Goal: Information Seeking & Learning: Learn about a topic

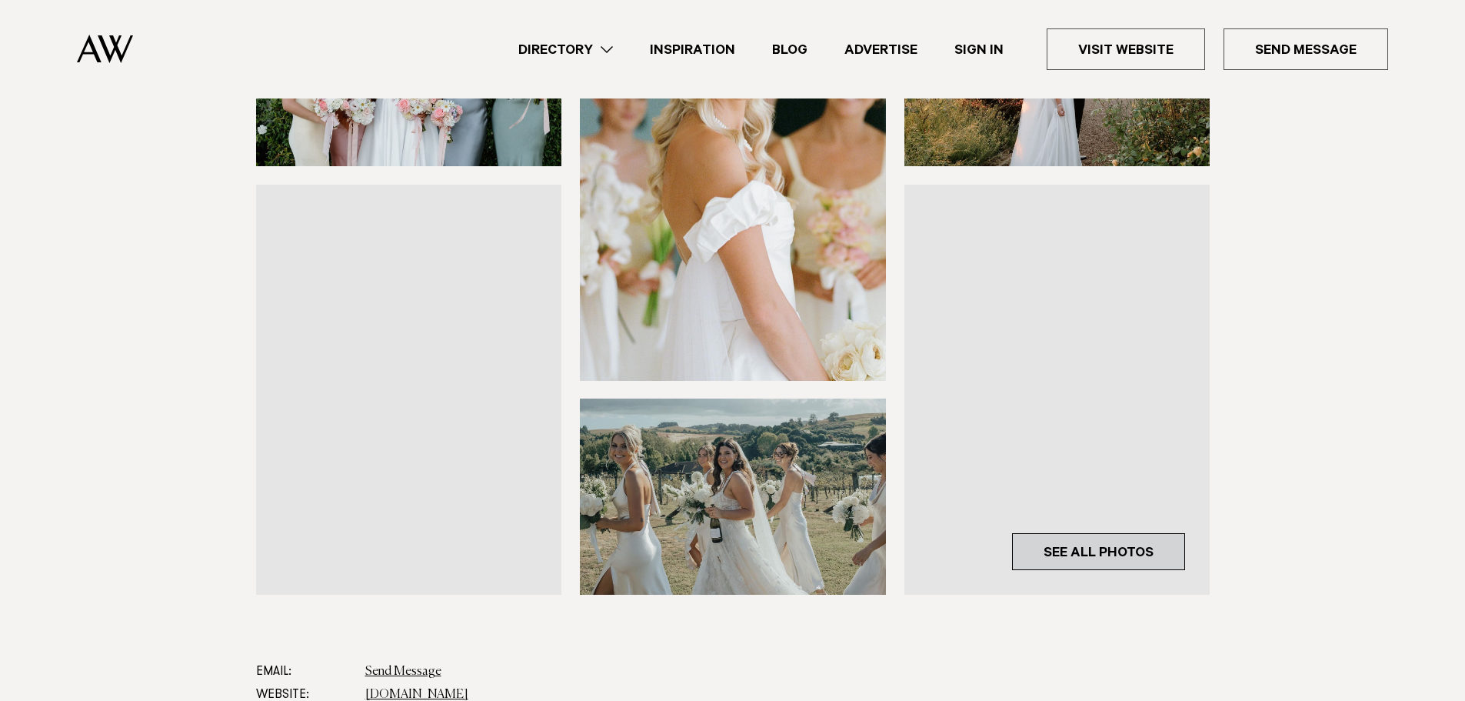
scroll to position [308, 0]
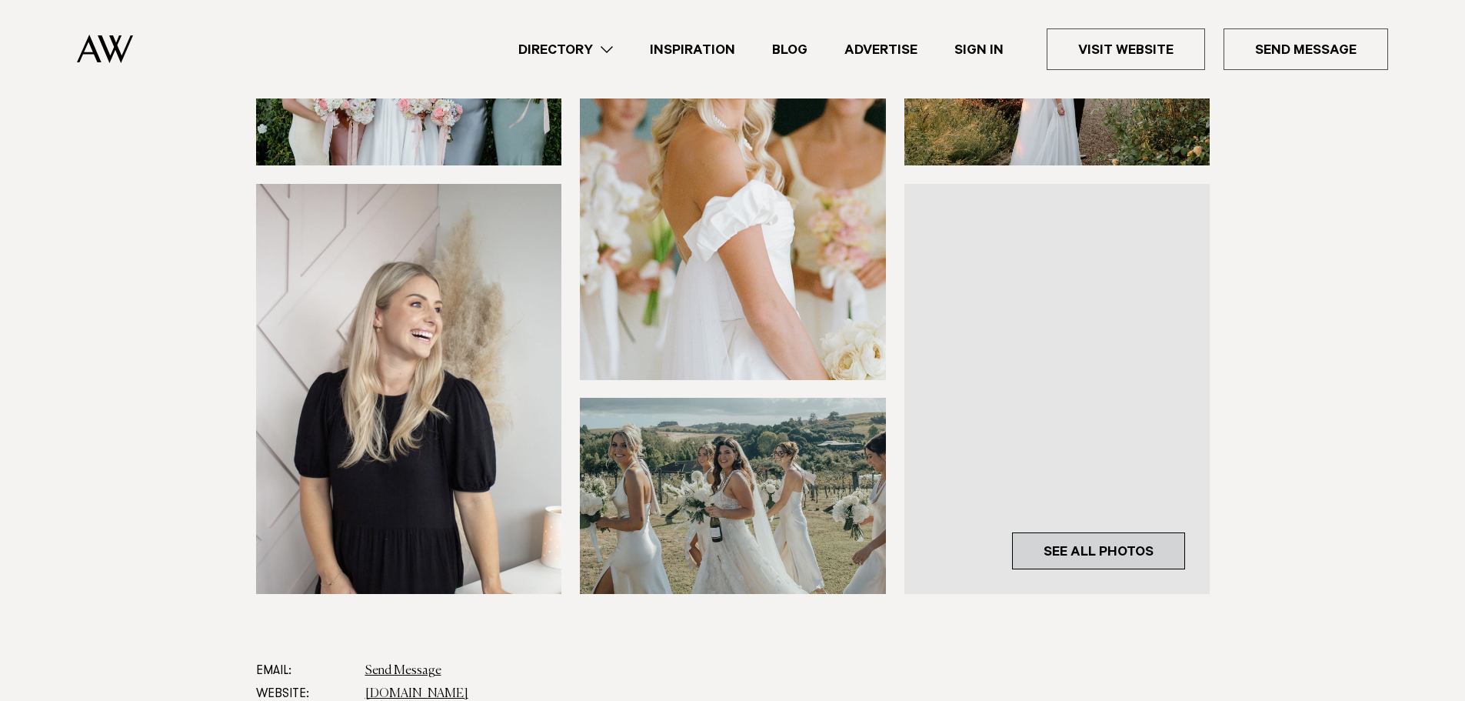
click at [1070, 552] on link "See All Photos" at bounding box center [1098, 550] width 173 height 37
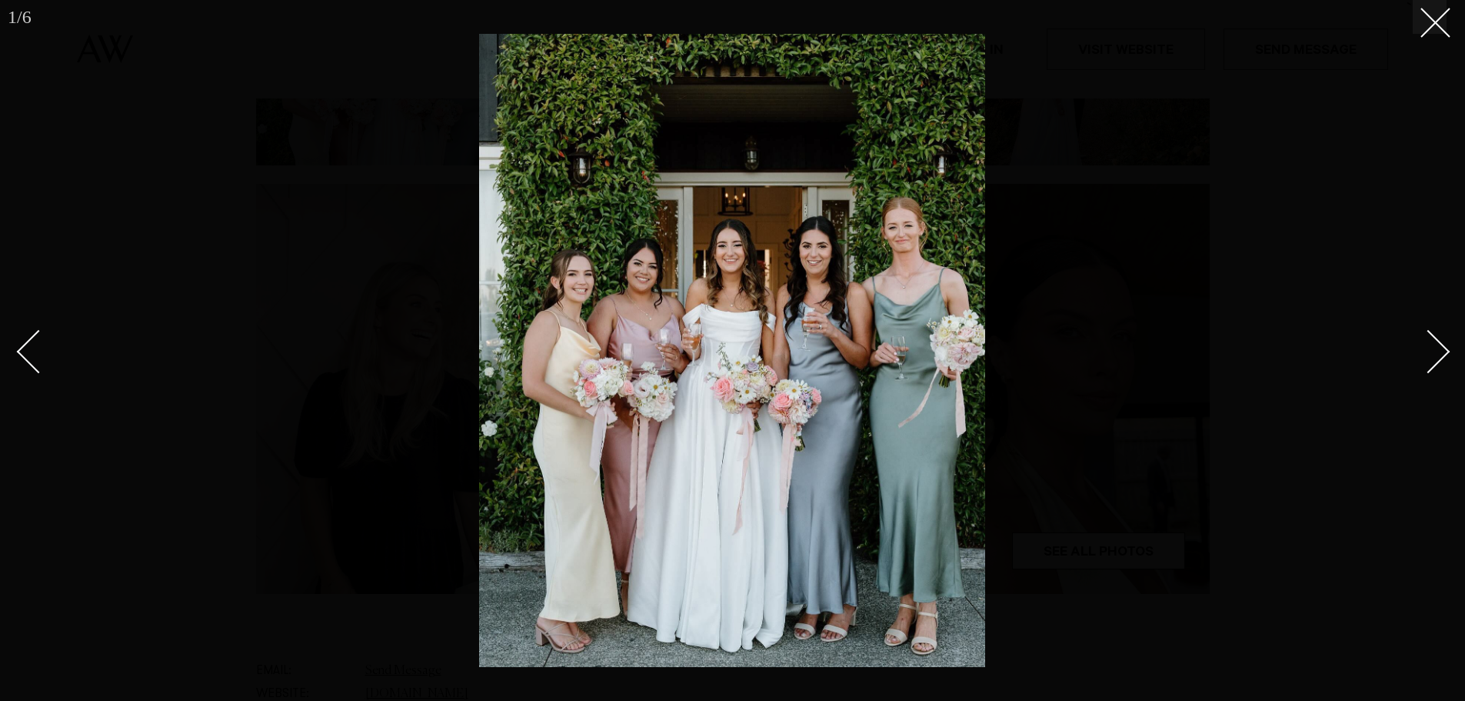
click at [1439, 348] on div "Next slide" at bounding box center [1428, 351] width 44 height 44
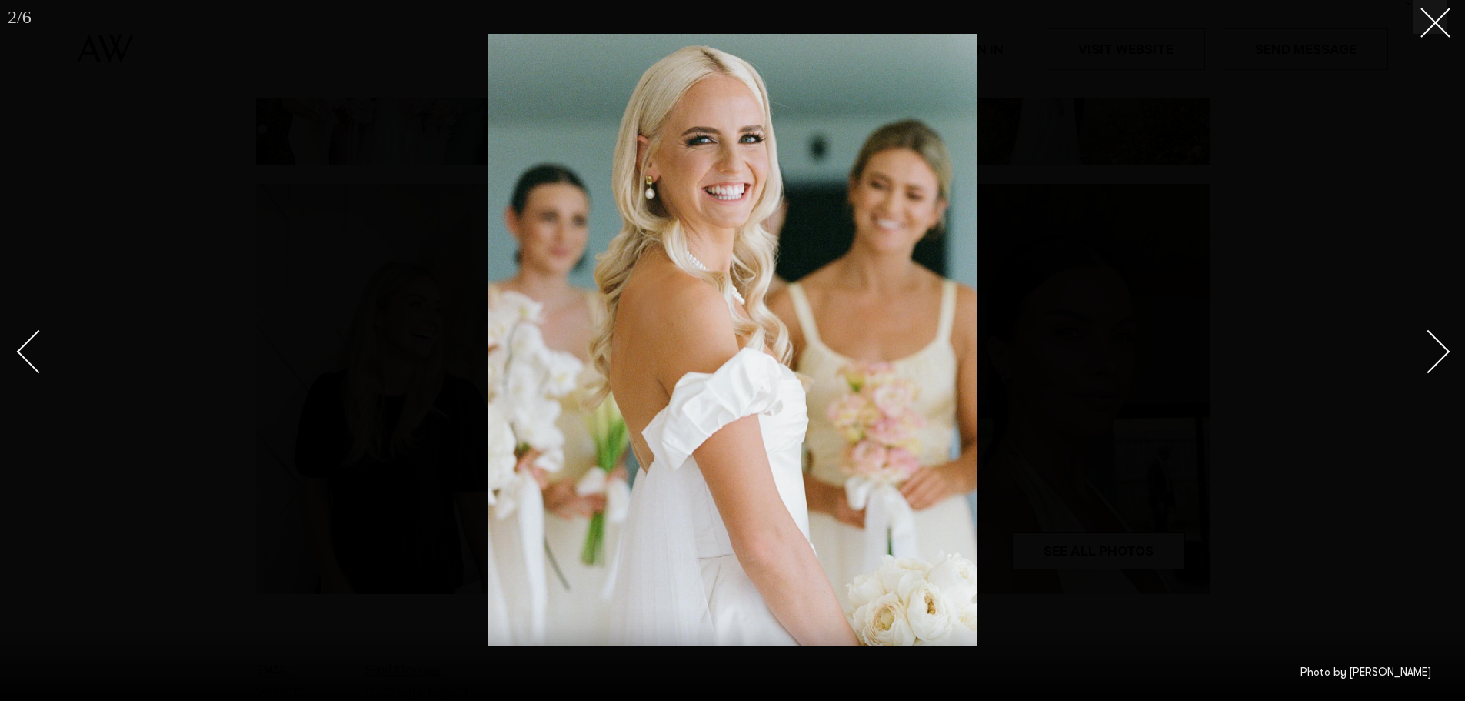
click at [1439, 348] on div "Next slide" at bounding box center [1428, 351] width 44 height 44
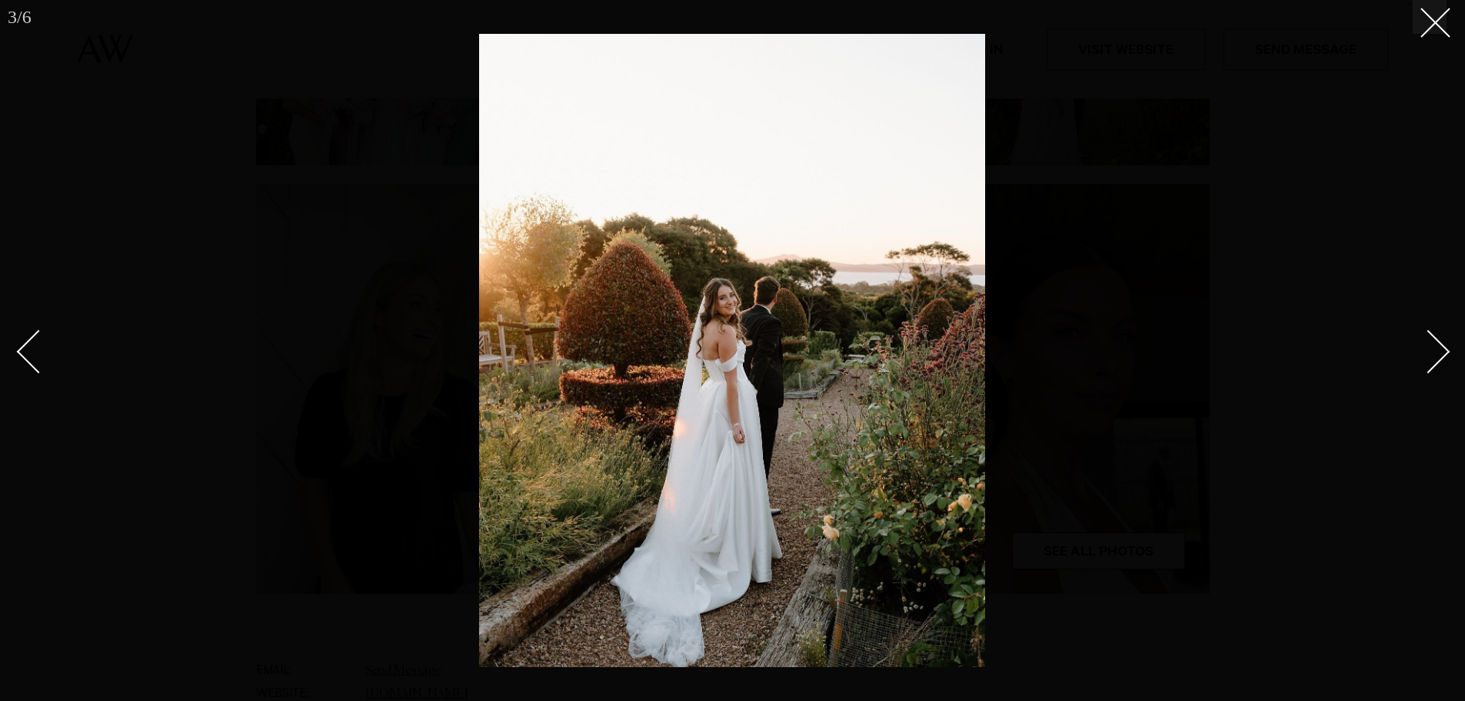
click at [1439, 348] on div "Next slide" at bounding box center [1428, 351] width 44 height 44
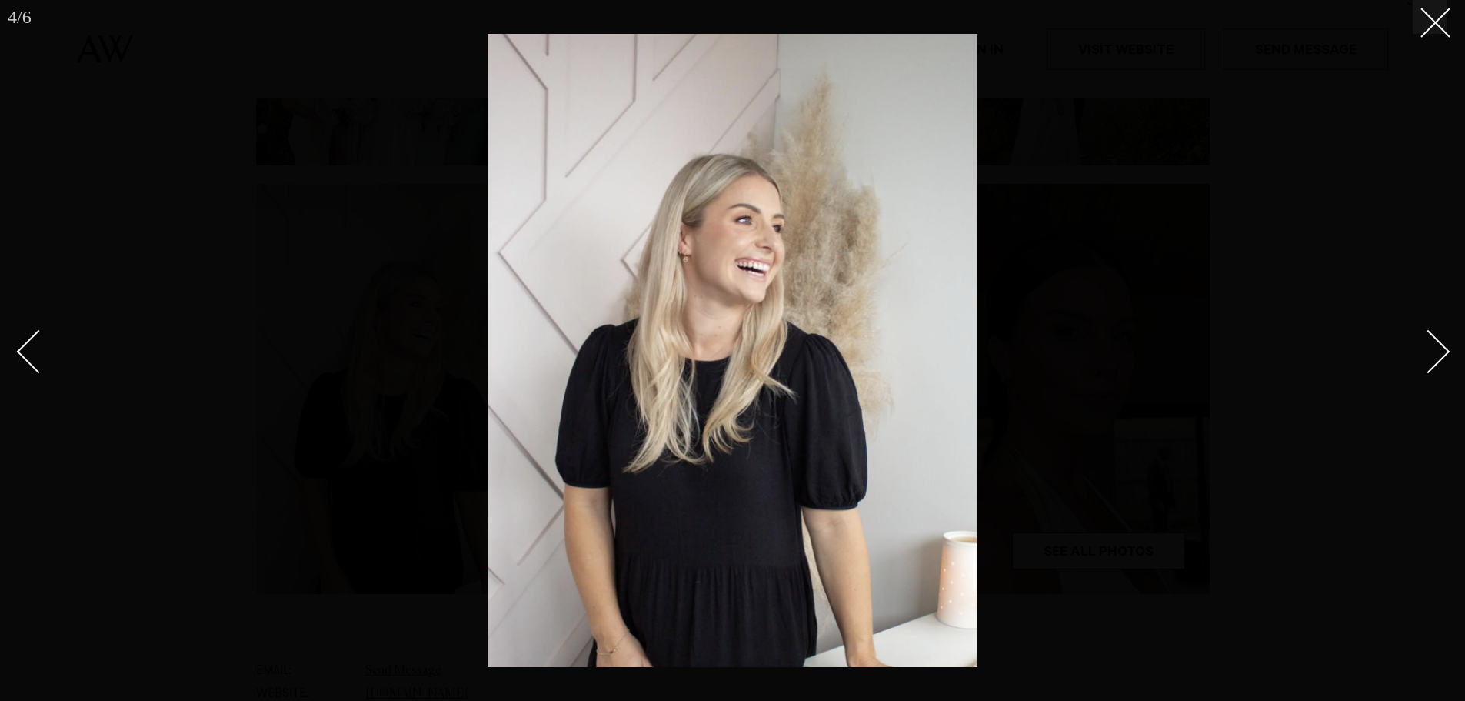
click at [1439, 348] on div "Next slide" at bounding box center [1428, 351] width 44 height 44
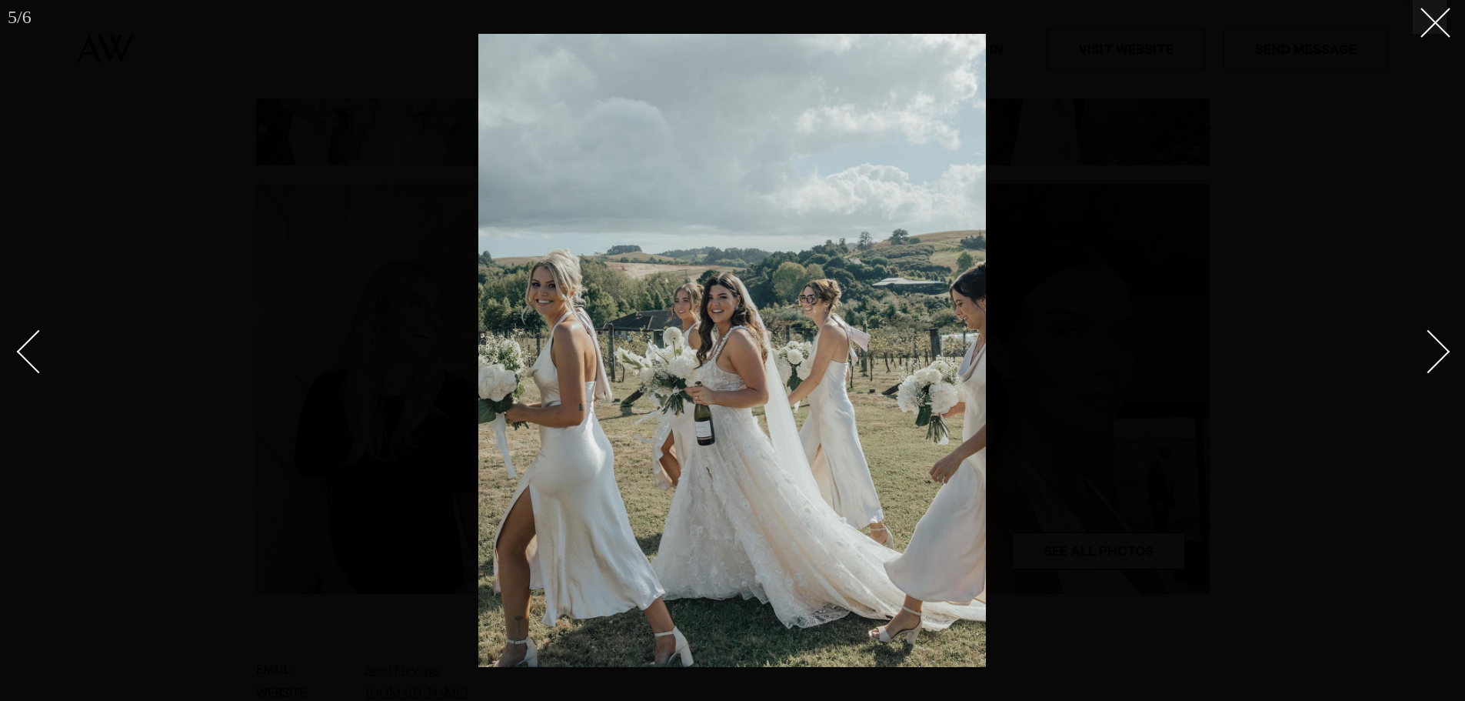
click at [1433, 363] on div "Next slide" at bounding box center [1428, 351] width 44 height 44
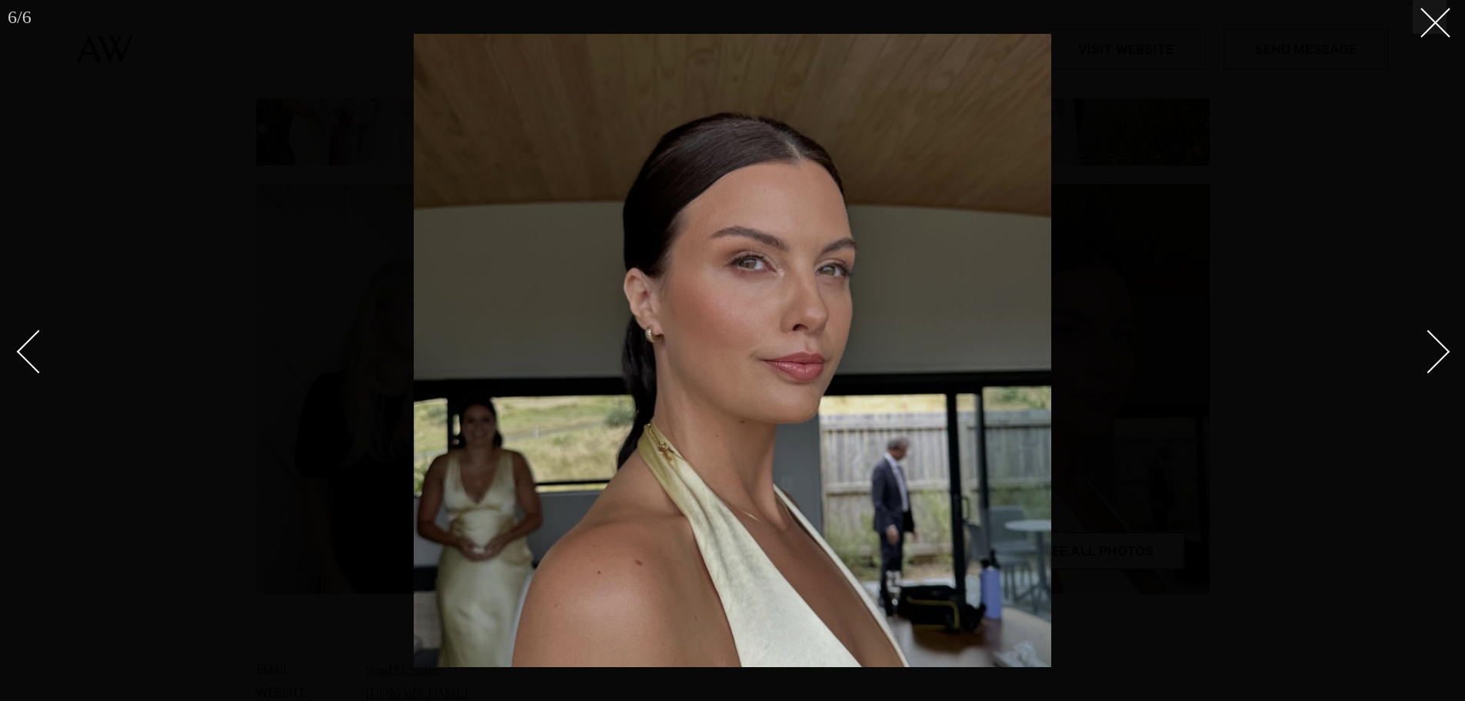
click at [1433, 363] on div "Next slide" at bounding box center [1428, 351] width 44 height 44
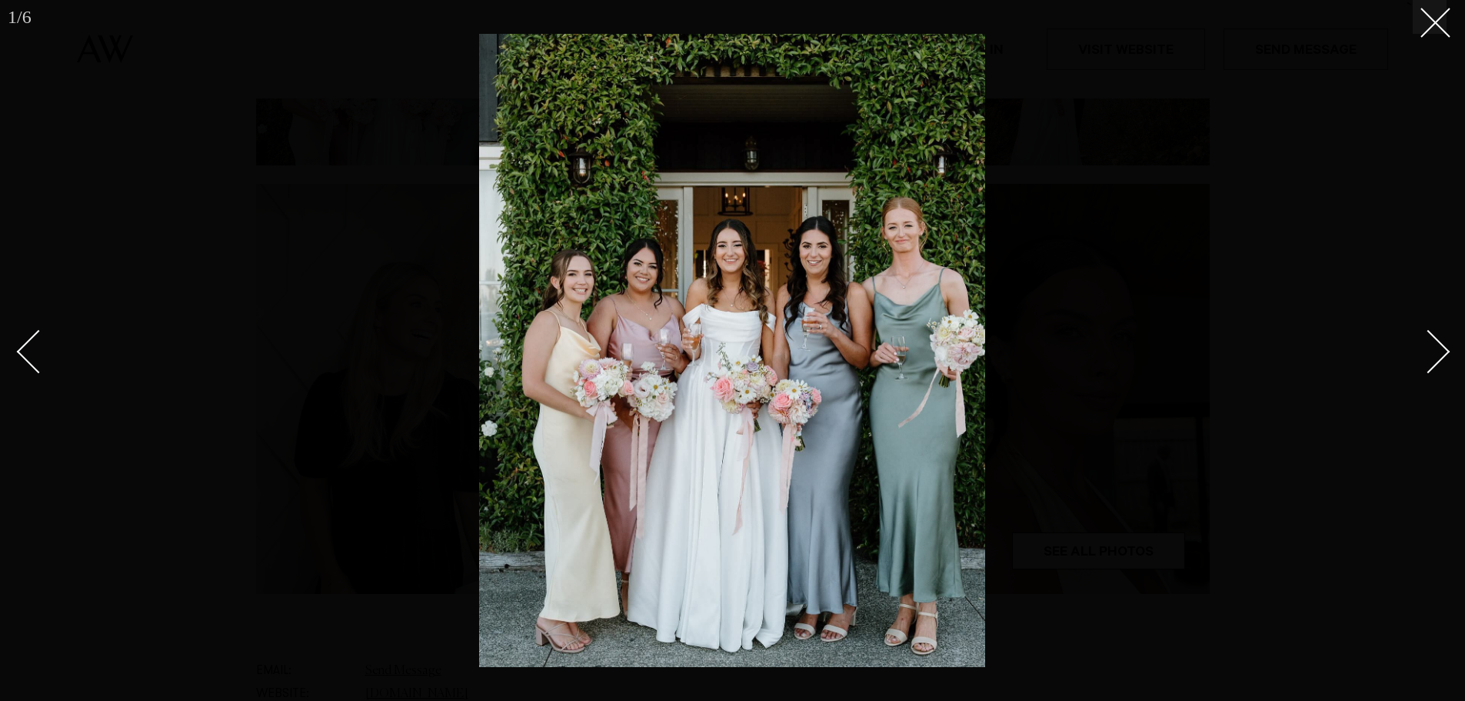
click at [1433, 363] on div "Next slide" at bounding box center [1428, 351] width 44 height 44
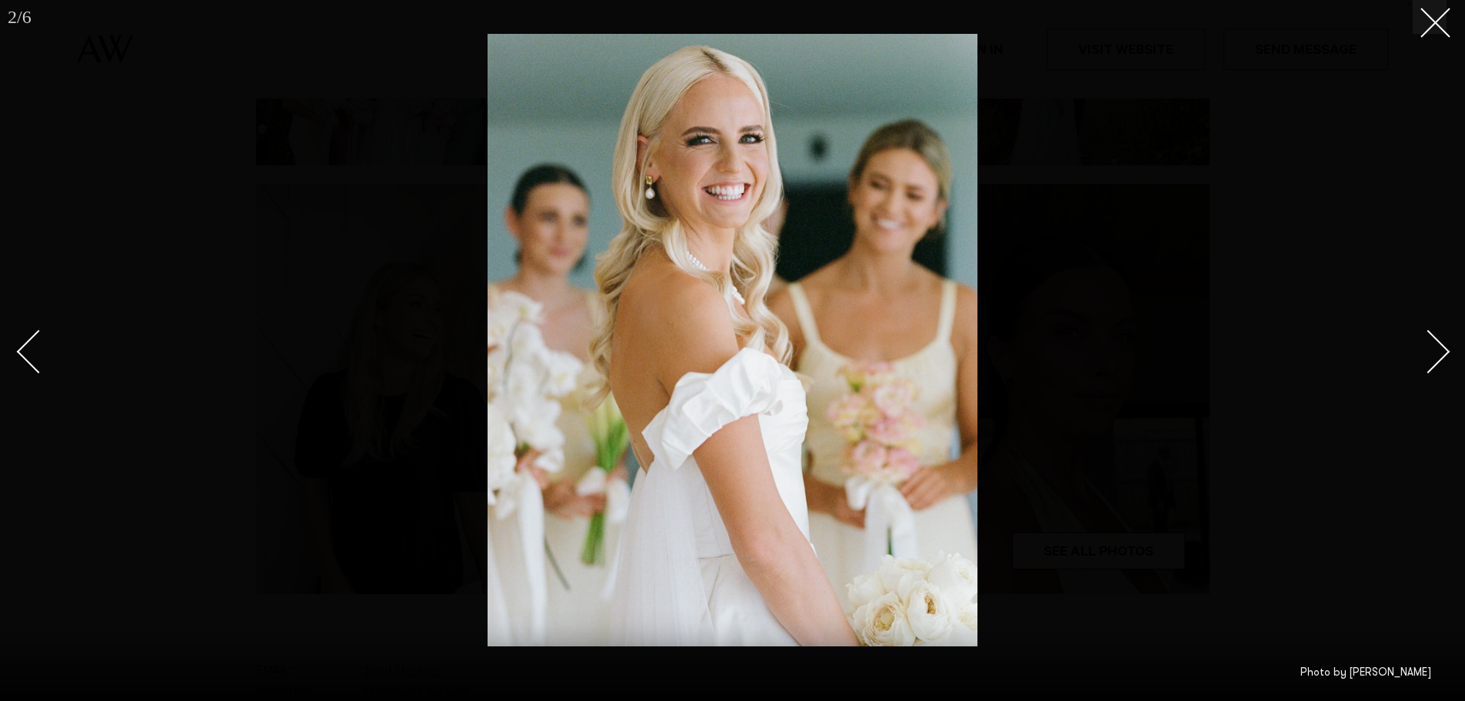
click at [1195, 271] on div at bounding box center [732, 350] width 1465 height 701
click at [1431, 9] on icon at bounding box center [1429, 17] width 18 height 18
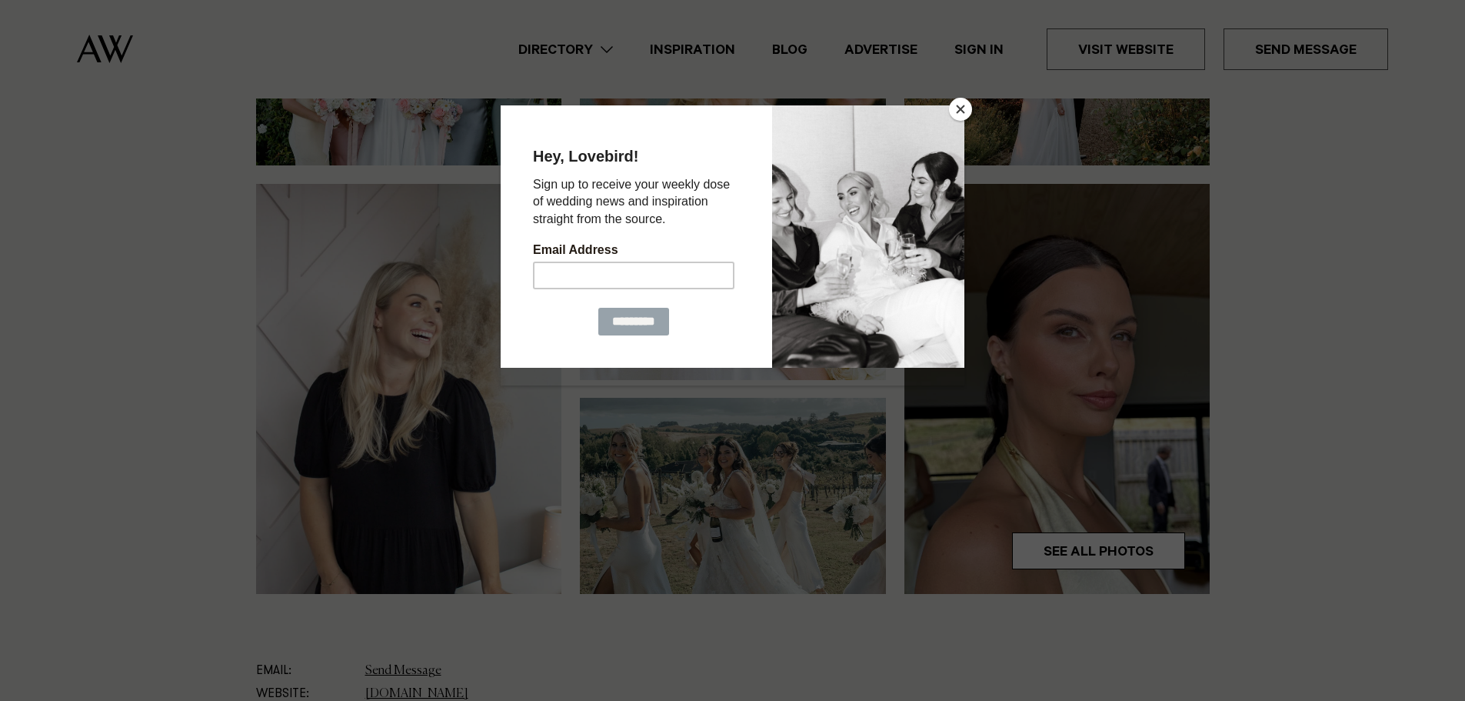
click at [964, 102] on button "Close" at bounding box center [960, 109] width 23 height 23
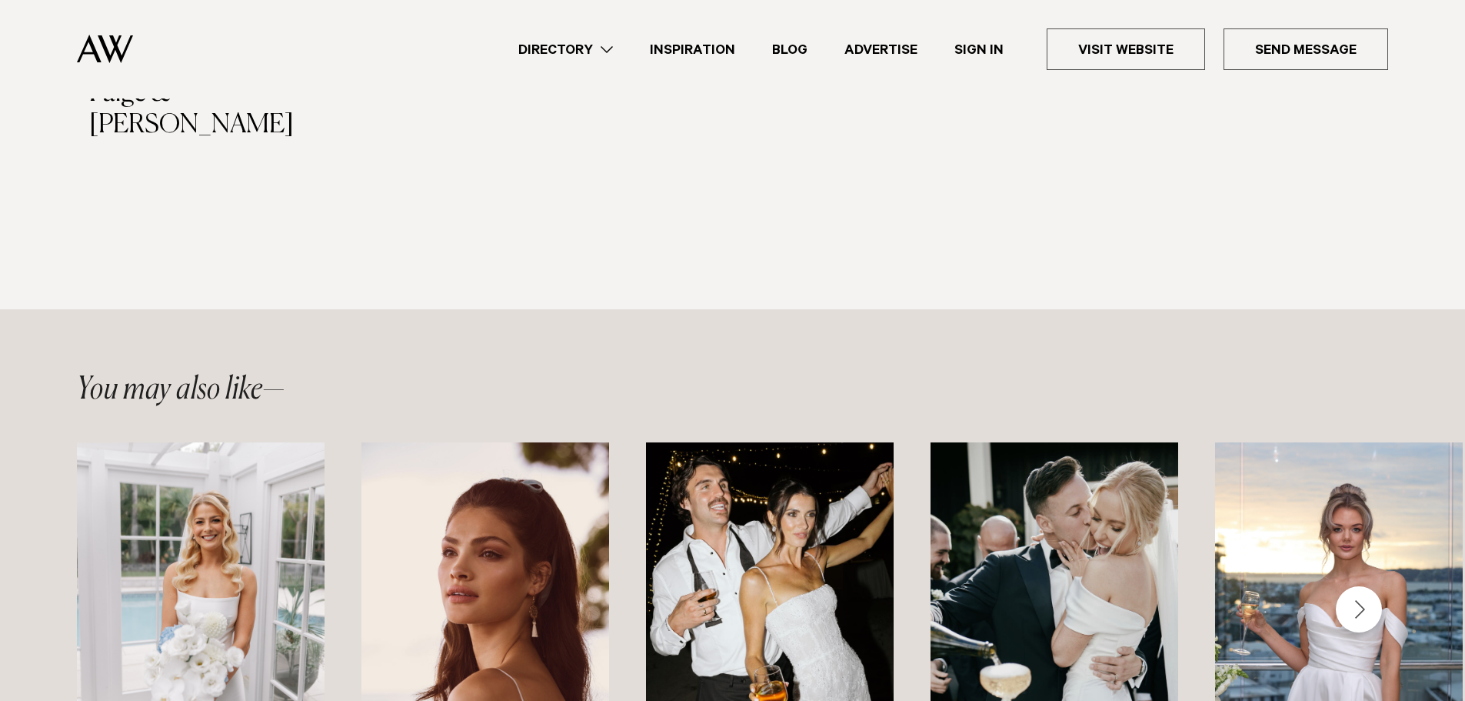
scroll to position [1999, 0]
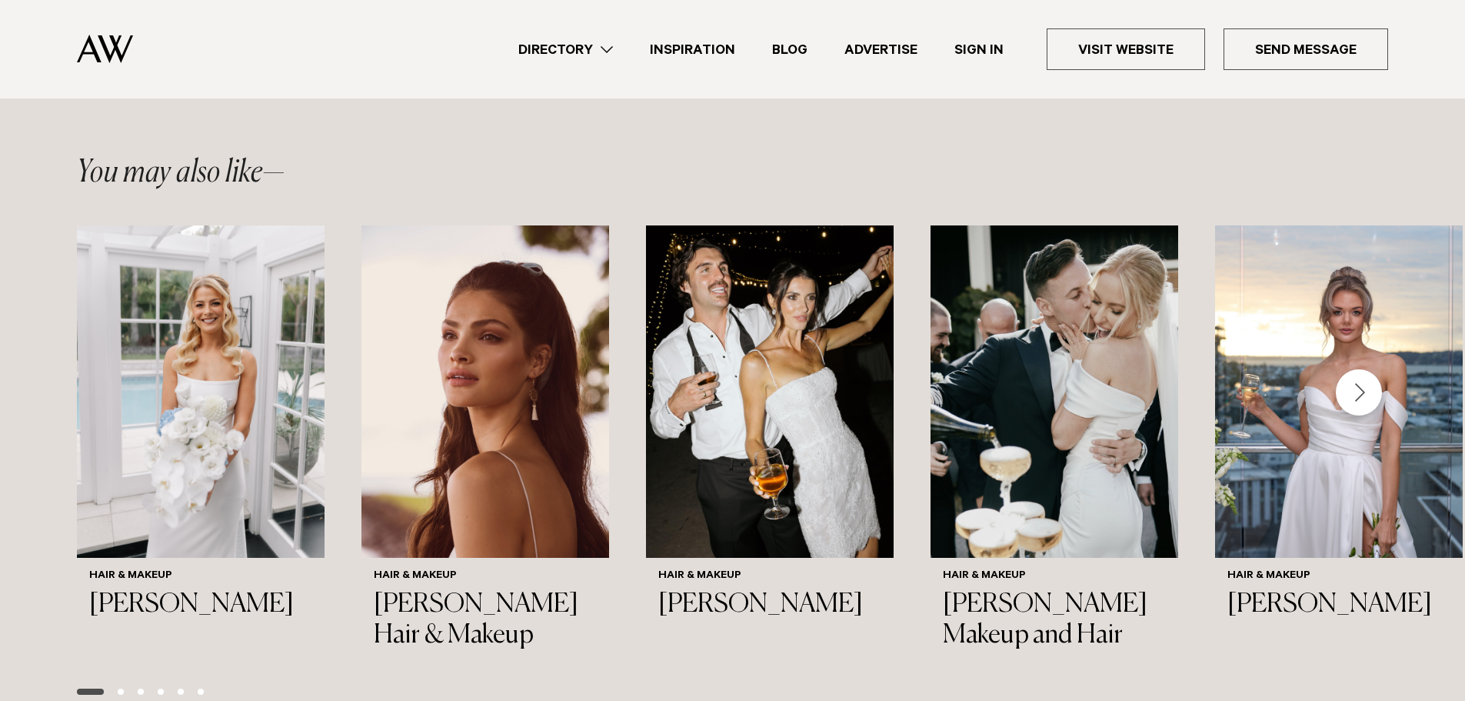
click at [602, 47] on link "Directory" at bounding box center [565, 49] width 131 height 21
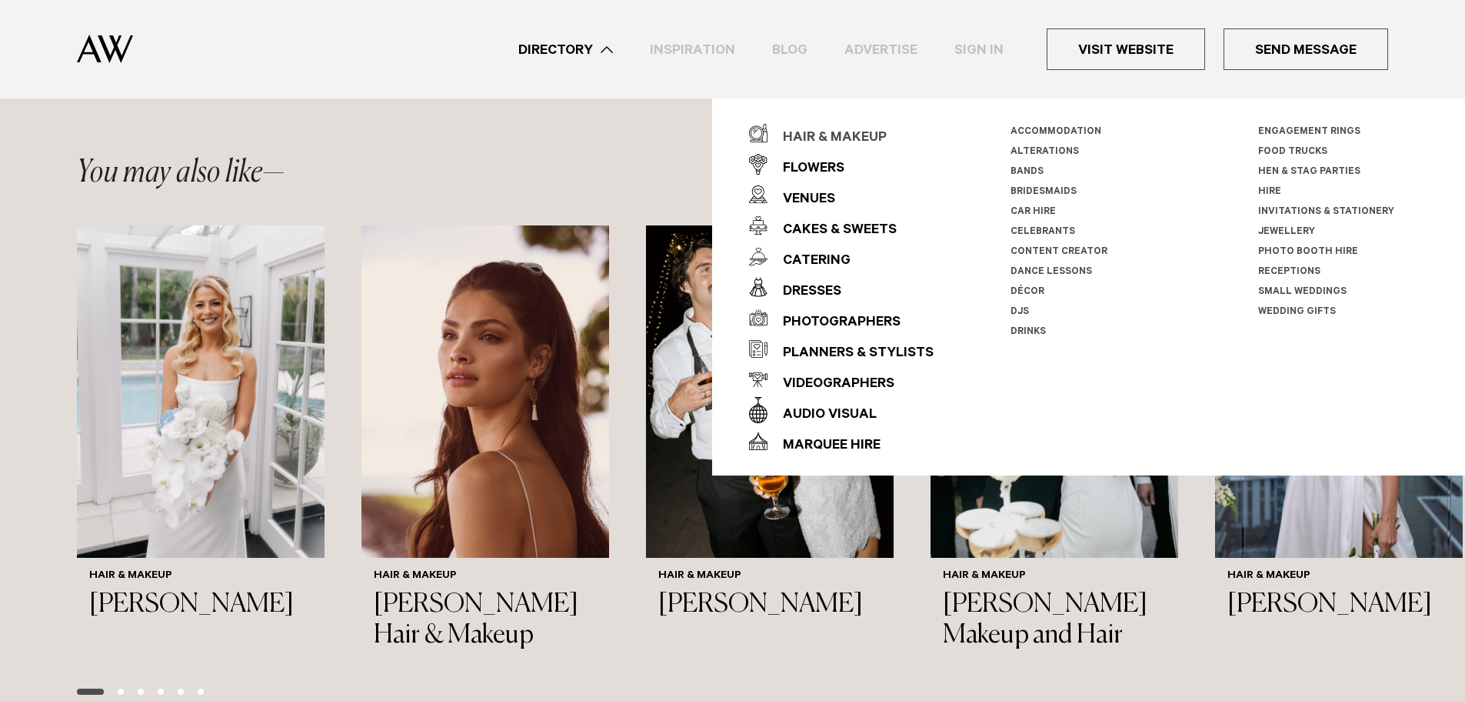
click at [824, 128] on div "Hair & Makeup" at bounding box center [826, 138] width 119 height 31
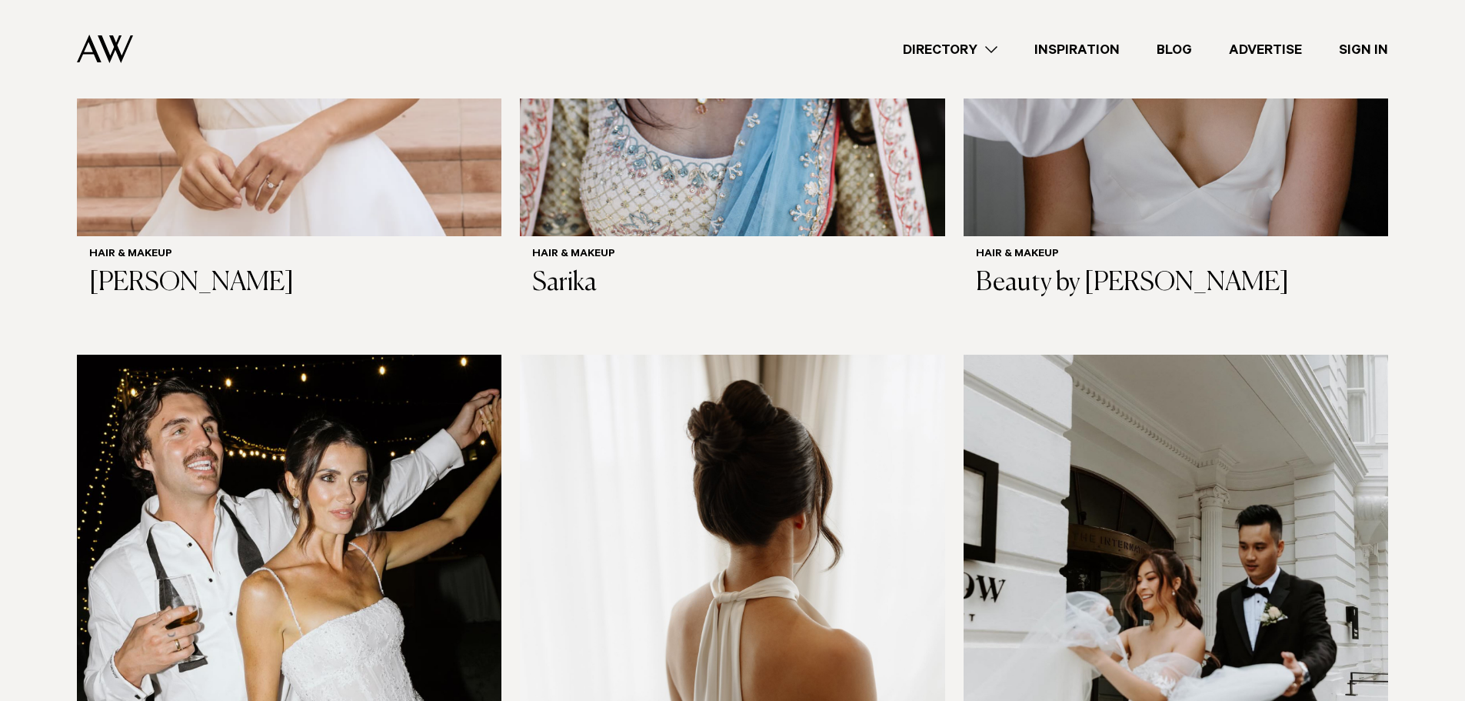
scroll to position [1846, 0]
